Goal: Find specific page/section: Find specific page/section

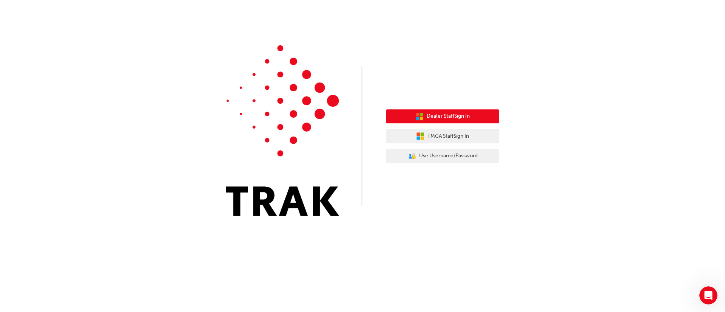
click at [450, 116] on span "Dealer Staff Sign In" at bounding box center [448, 116] width 43 height 9
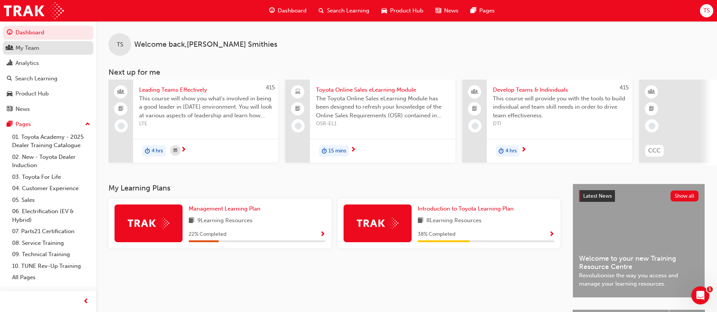
click at [52, 45] on div "My Team" at bounding box center [48, 47] width 83 height 9
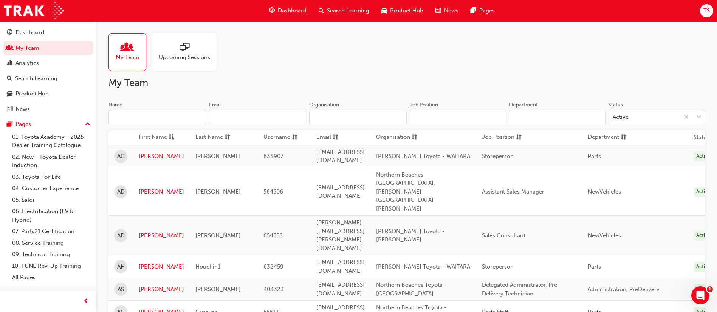
click at [173, 116] on input "Name" at bounding box center [156, 117] width 97 height 14
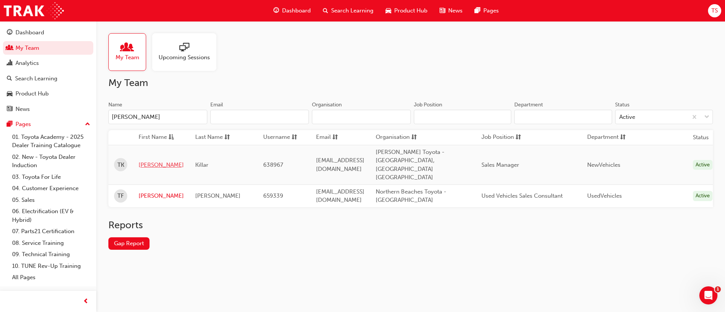
type input "tim"
click at [150, 161] on link "Tim" at bounding box center [161, 165] width 45 height 9
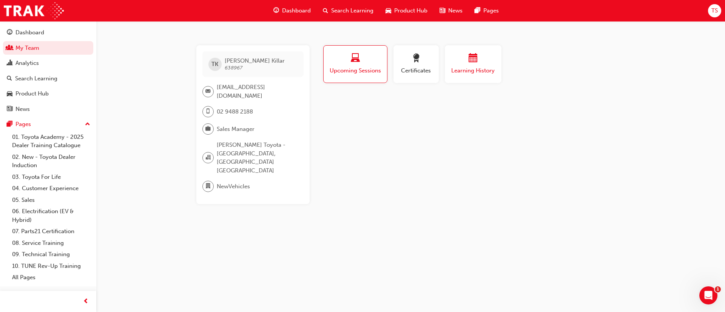
click at [480, 63] on div "button" at bounding box center [473, 60] width 45 height 12
